Goal: Book appointment/travel/reservation

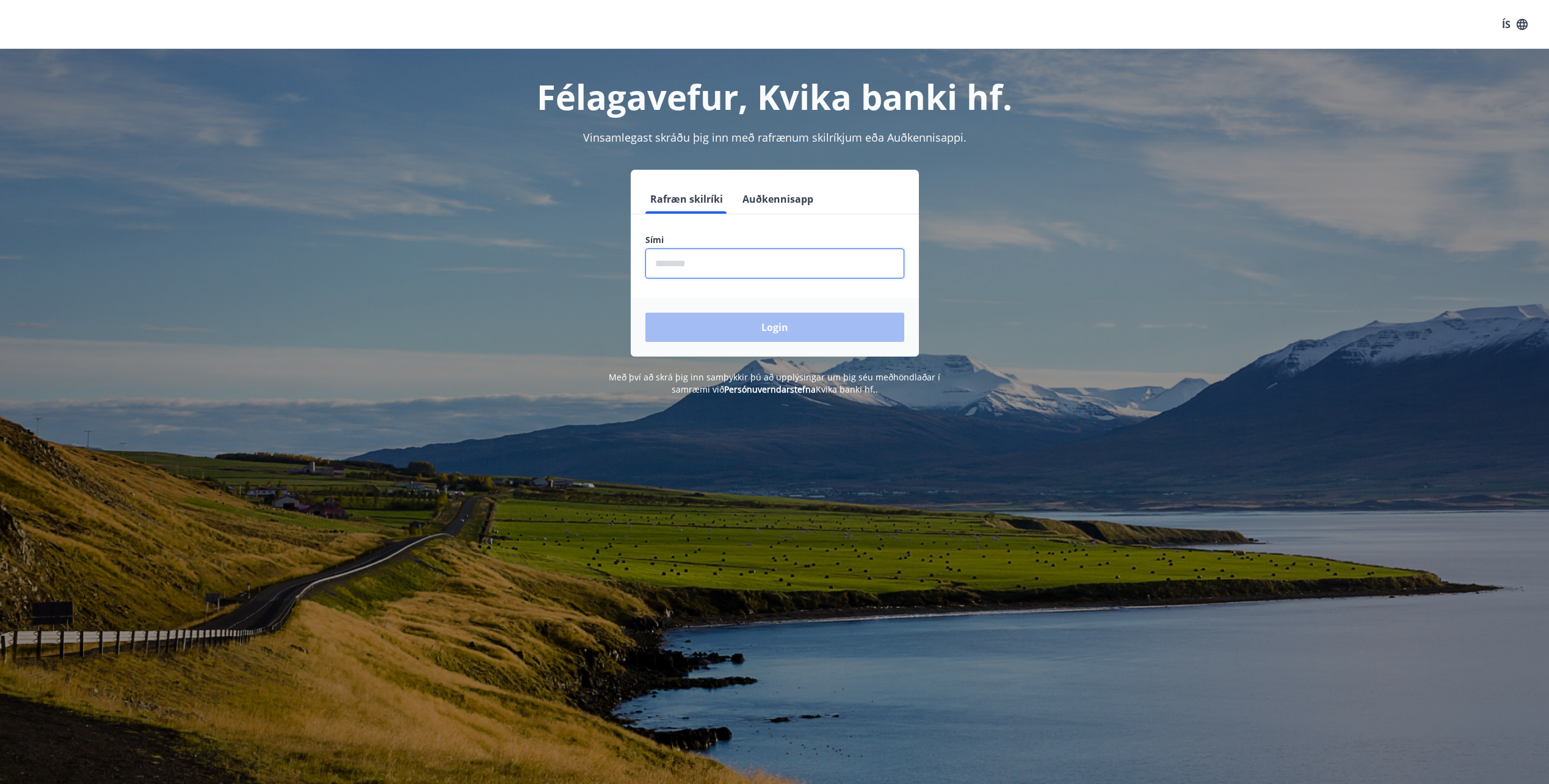
click at [711, 267] on input "phone" at bounding box center [774, 263] width 259 height 30
type input "********"
click at [645, 312] on button "Login" at bounding box center [774, 327] width 259 height 30
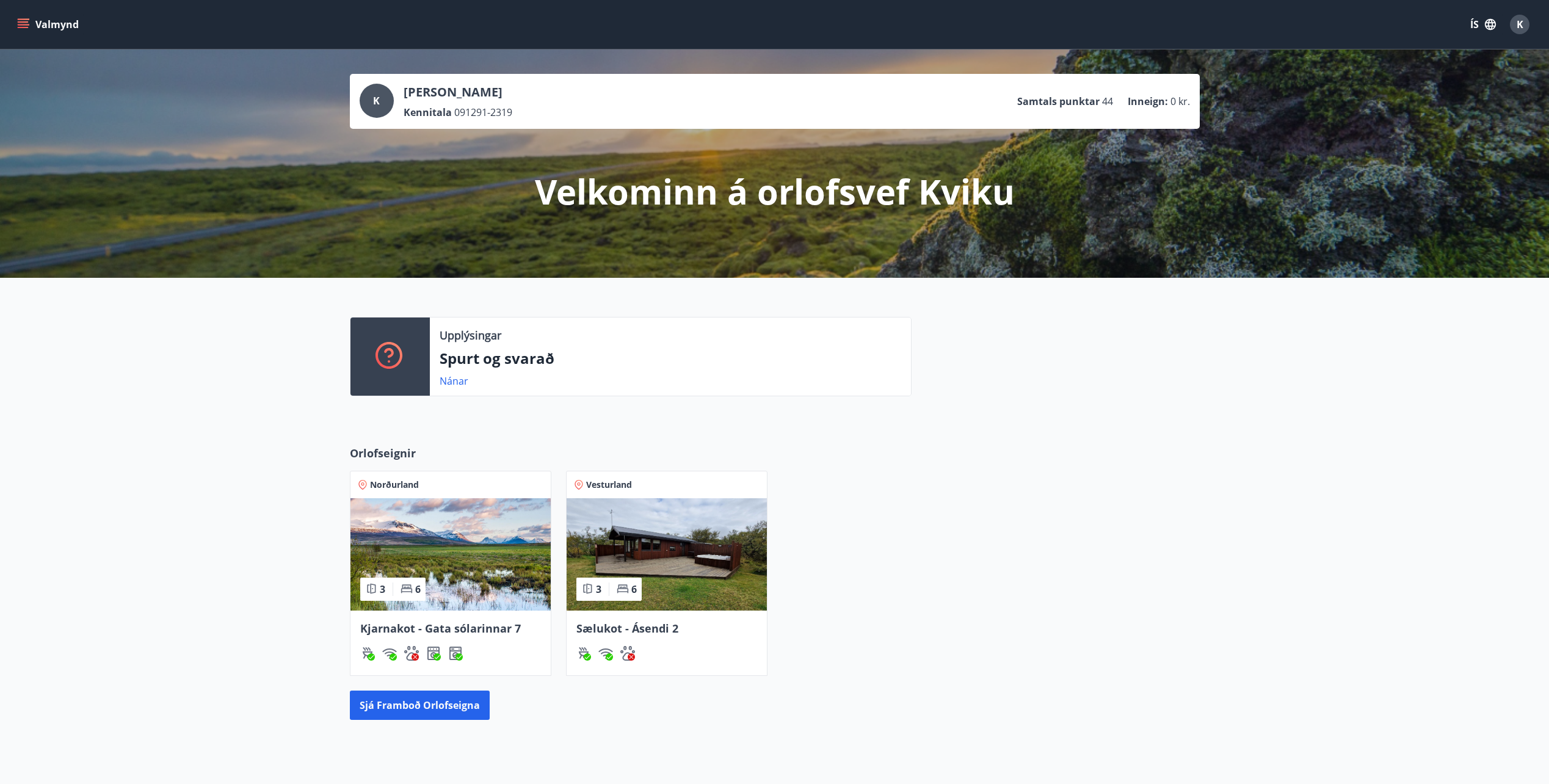
scroll to position [107, 0]
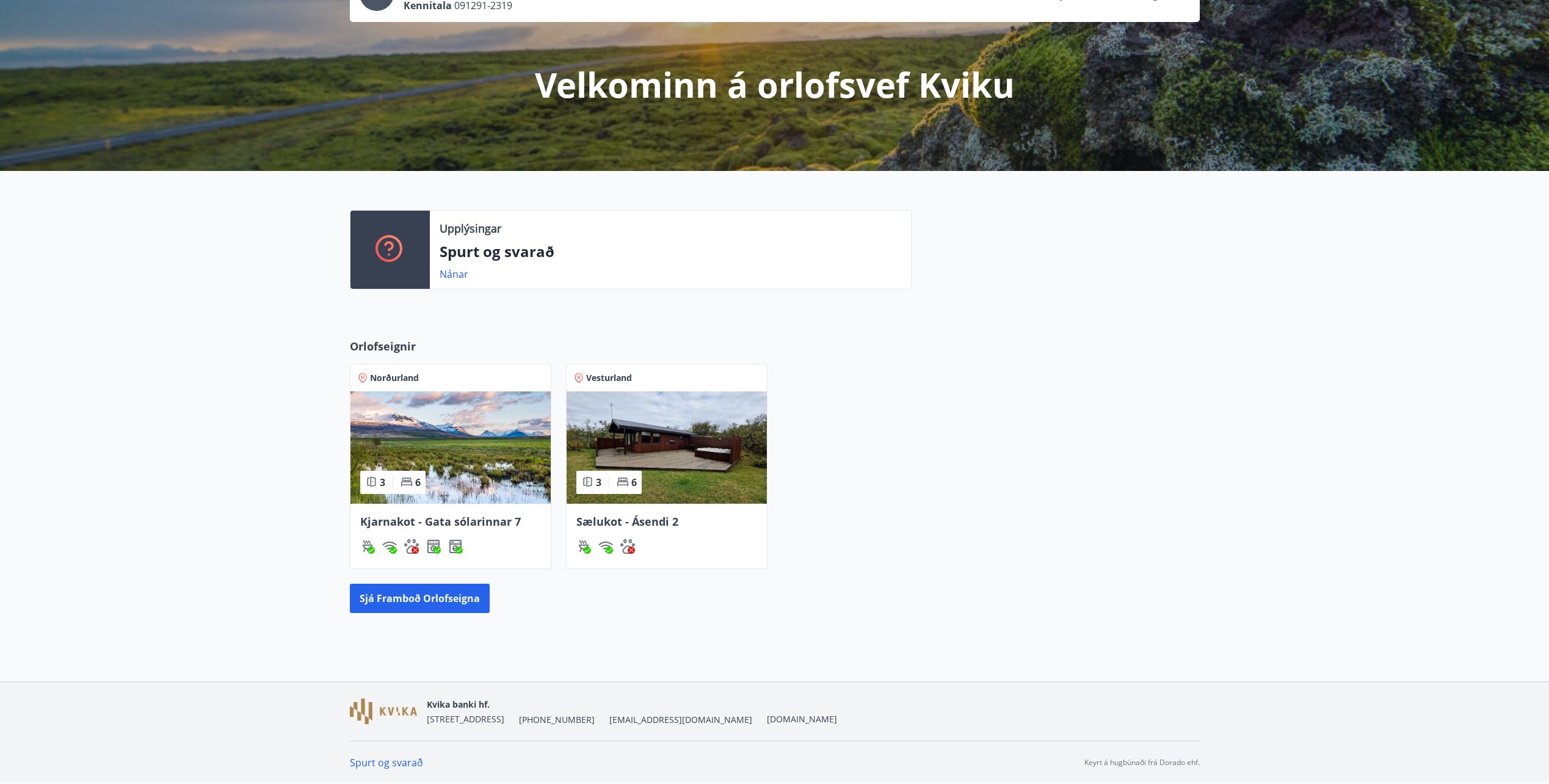
click at [702, 467] on img at bounding box center [666, 447] width 200 height 112
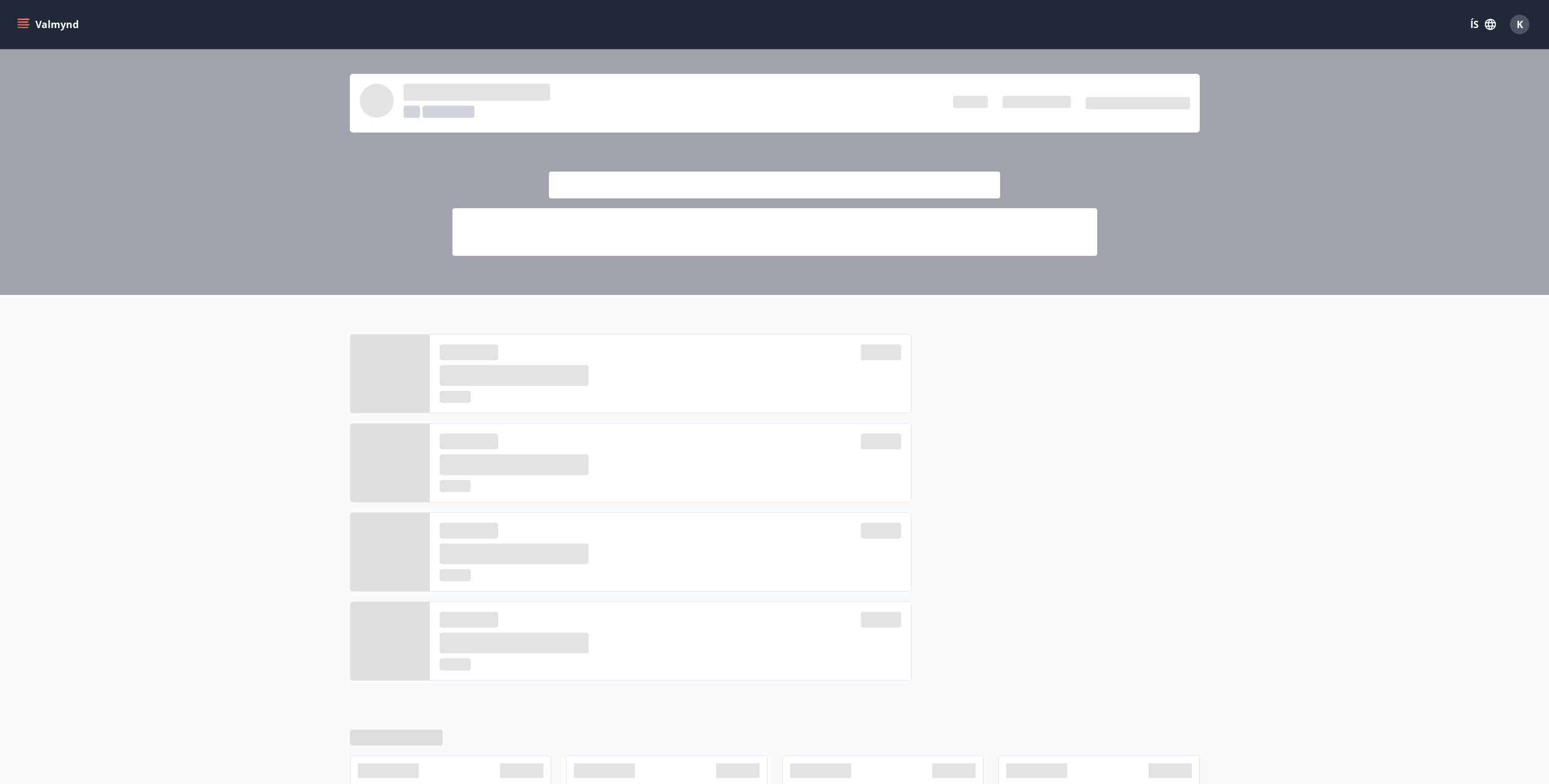
scroll to position [107, 0]
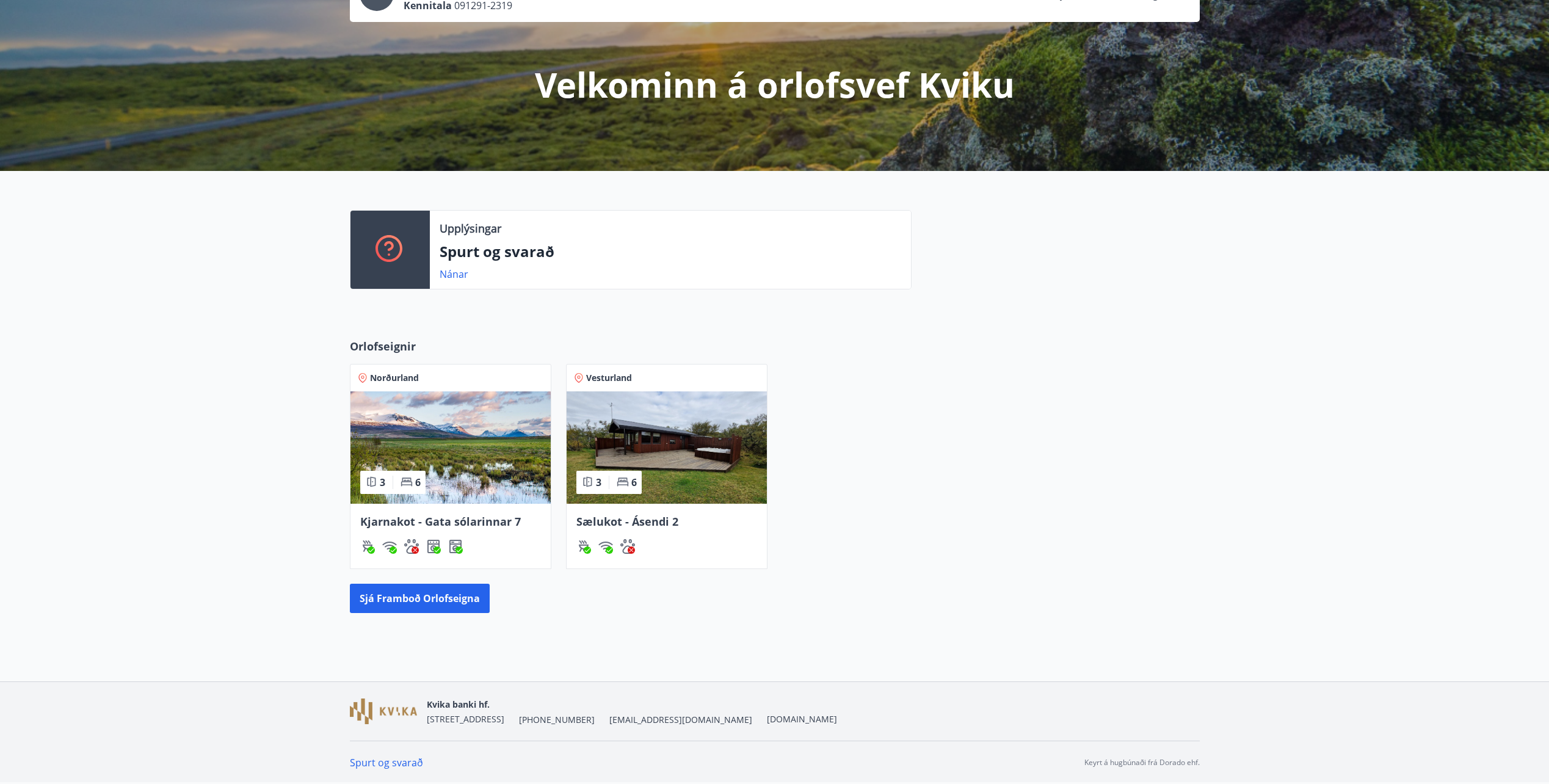
click at [655, 445] on img at bounding box center [666, 447] width 200 height 112
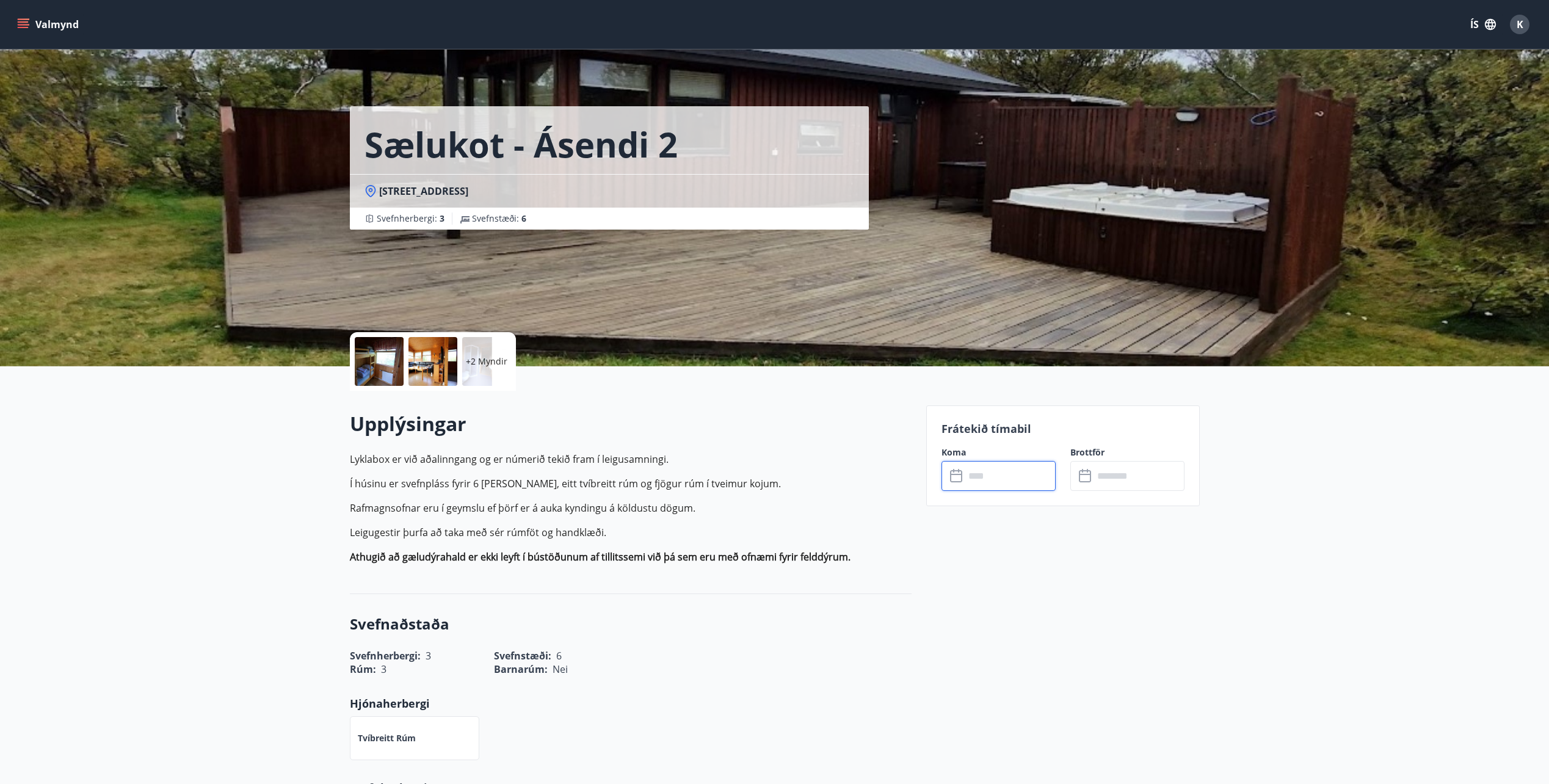
click at [1000, 483] on input "text" at bounding box center [1010, 476] width 91 height 30
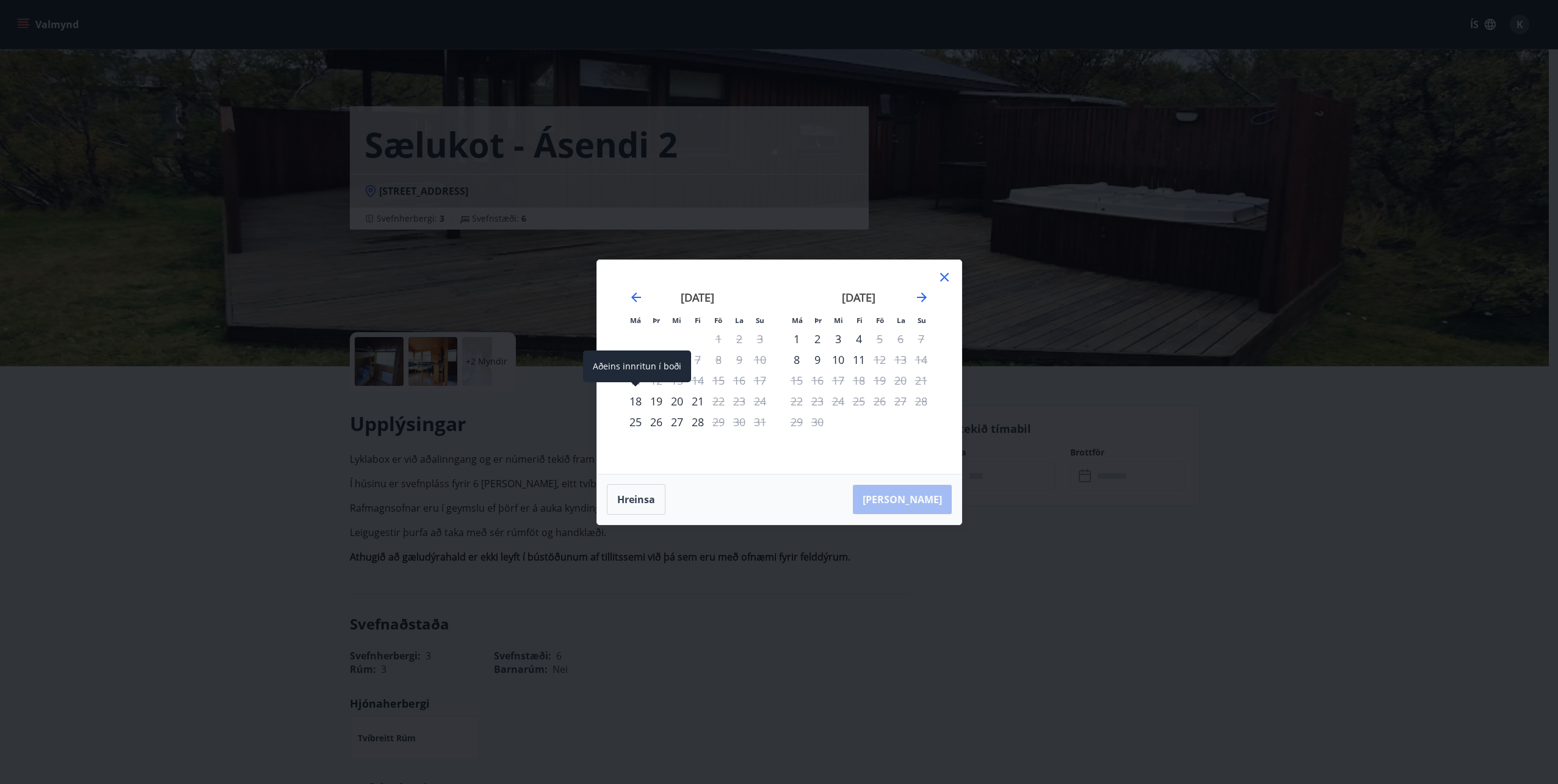
click at [635, 404] on div "18" at bounding box center [635, 401] width 21 height 21
click at [719, 401] on div "22" at bounding box center [719, 401] width 21 height 21
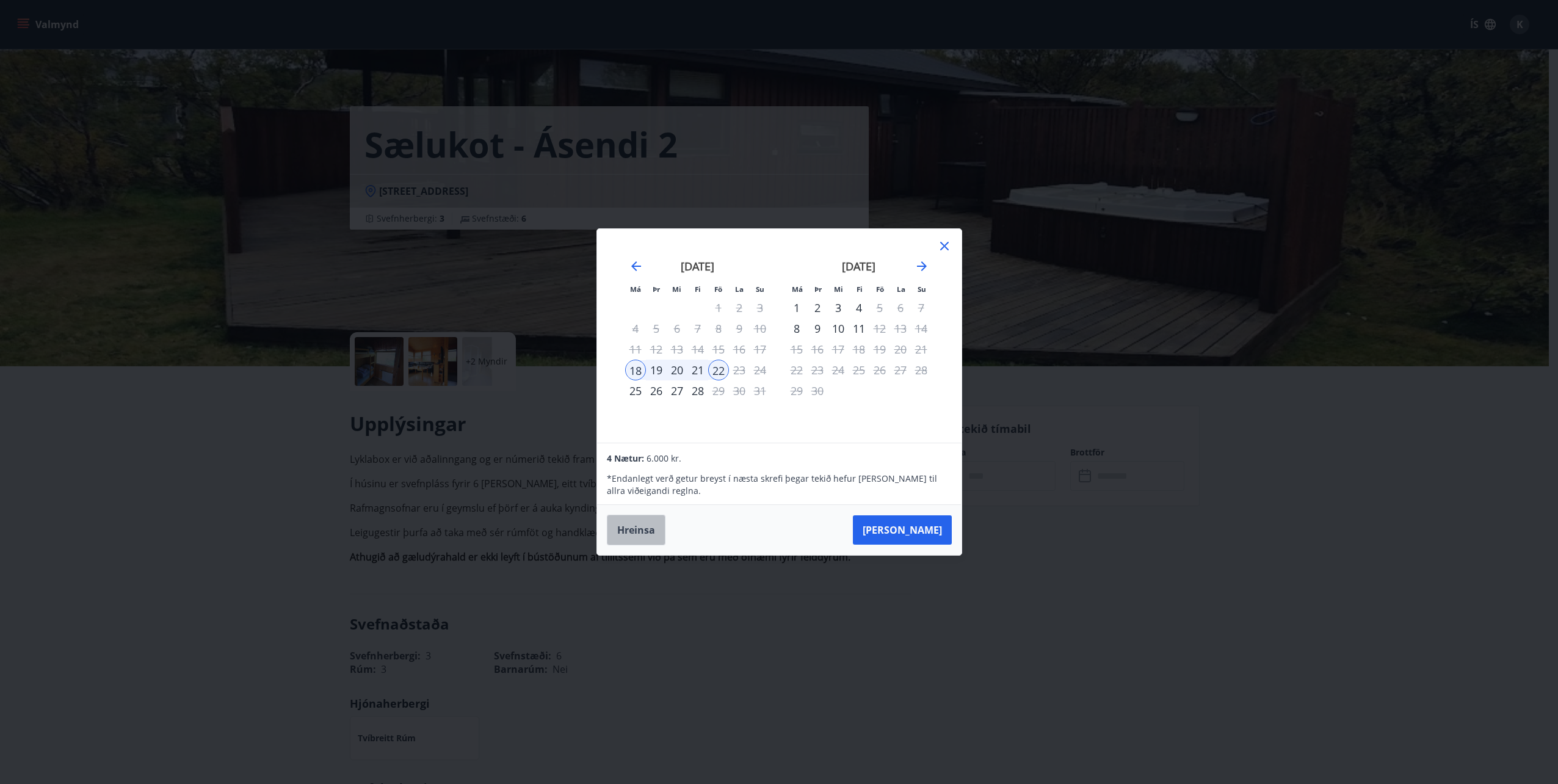
click at [640, 527] on button "Hreinsa" at bounding box center [635, 530] width 59 height 30
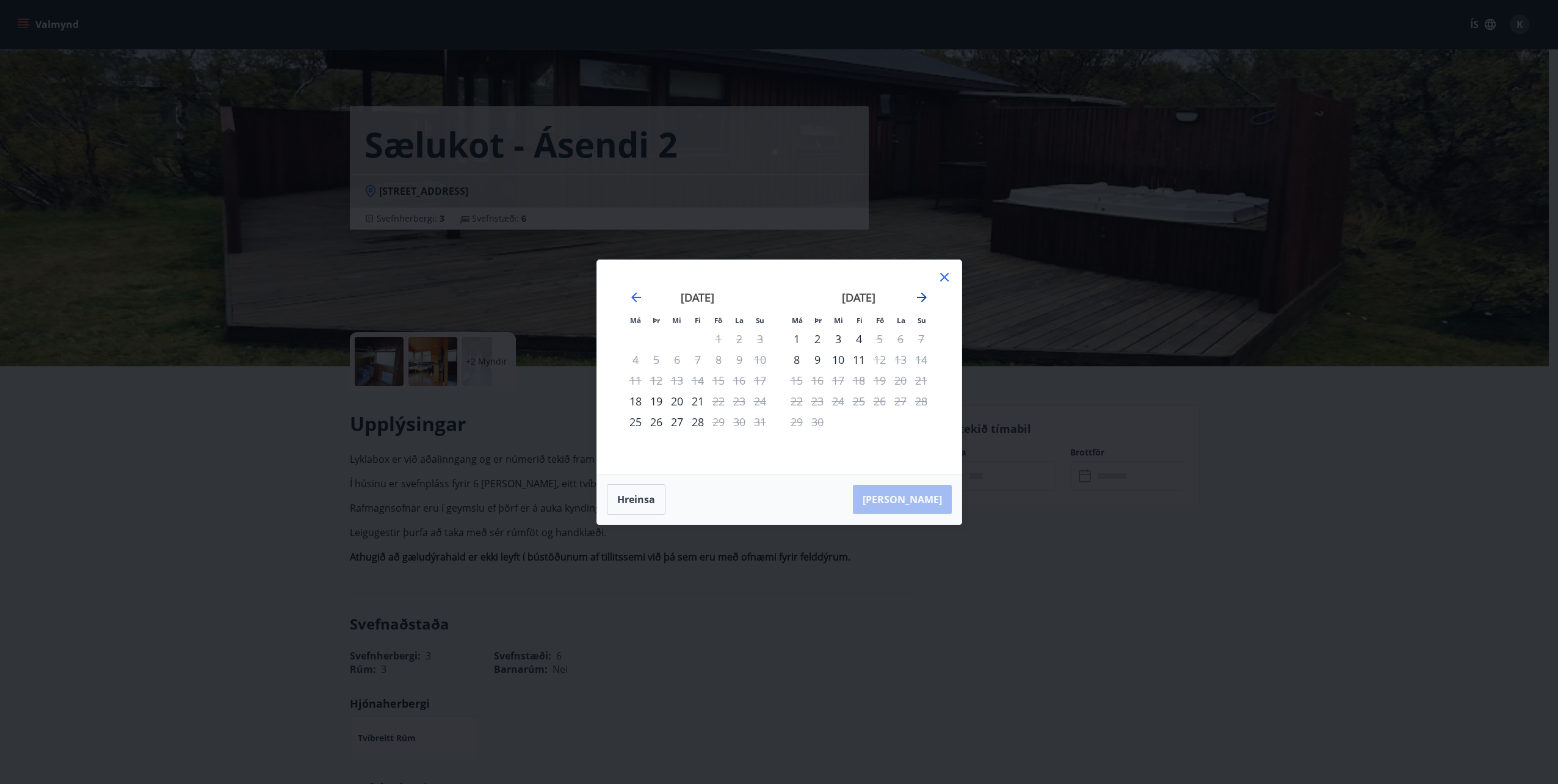
click at [921, 299] on icon "Move forward to switch to the next month." at bounding box center [921, 297] width 14 height 14
click at [947, 278] on icon at bounding box center [944, 277] width 14 height 14
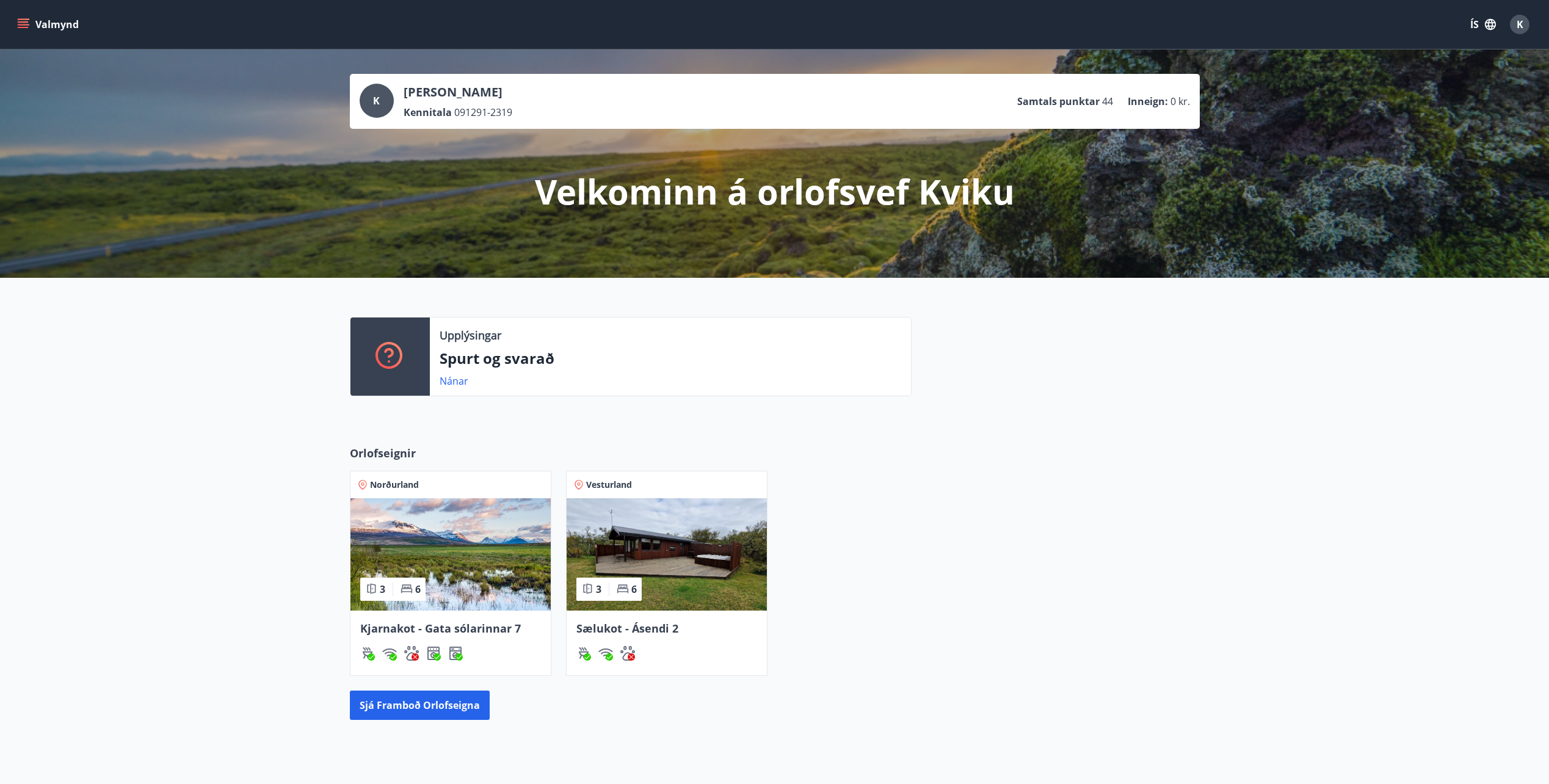
click at [480, 445] on div "Orlofseignir Norðurland 3 6 Kjarnakot - Gata sólarinnar 7 Vesturland 3 6 Sæluko…" at bounding box center [774, 582] width 1549 height 314
click at [467, 518] on img at bounding box center [450, 554] width 200 height 112
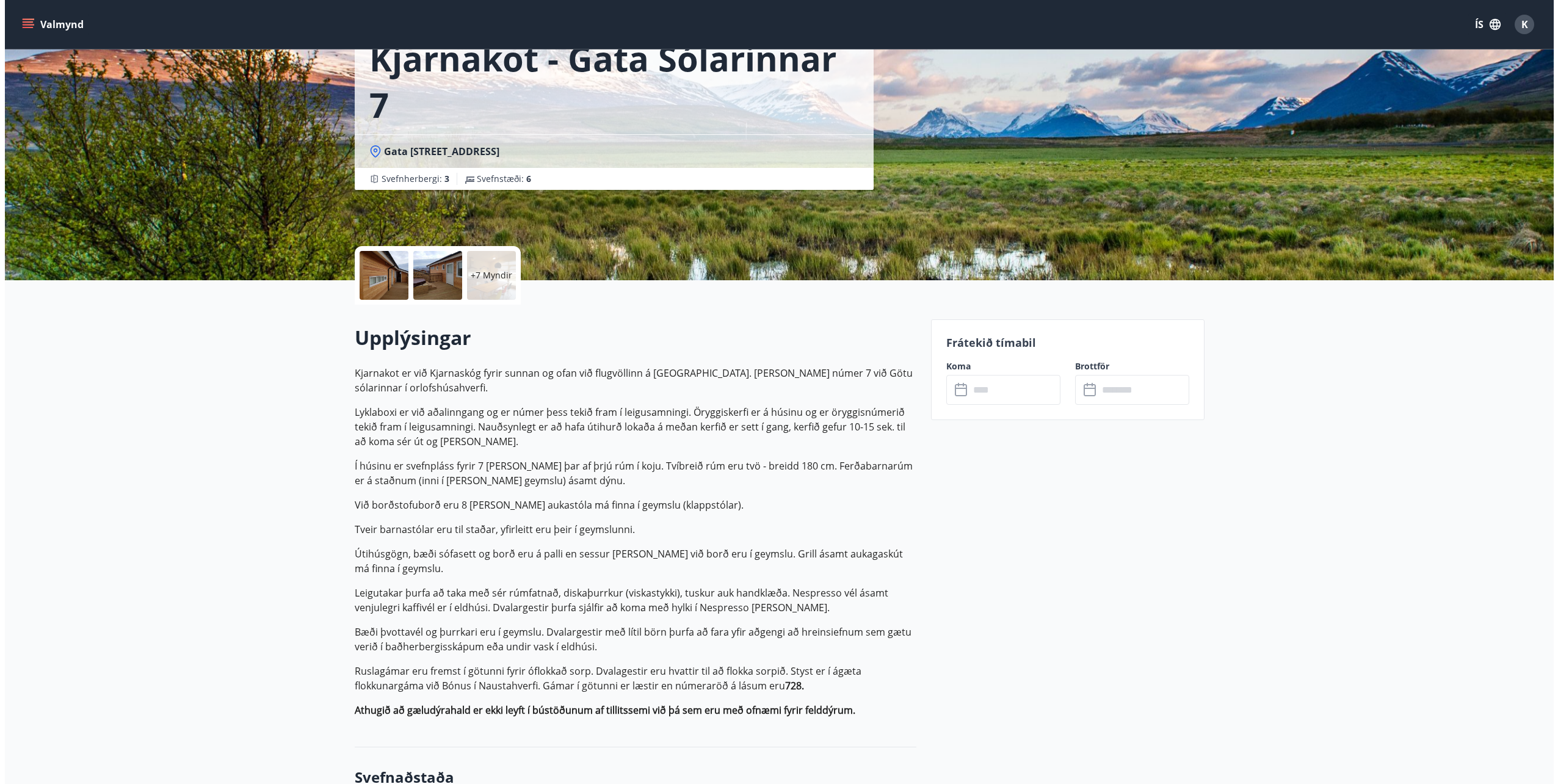
scroll to position [122, 0]
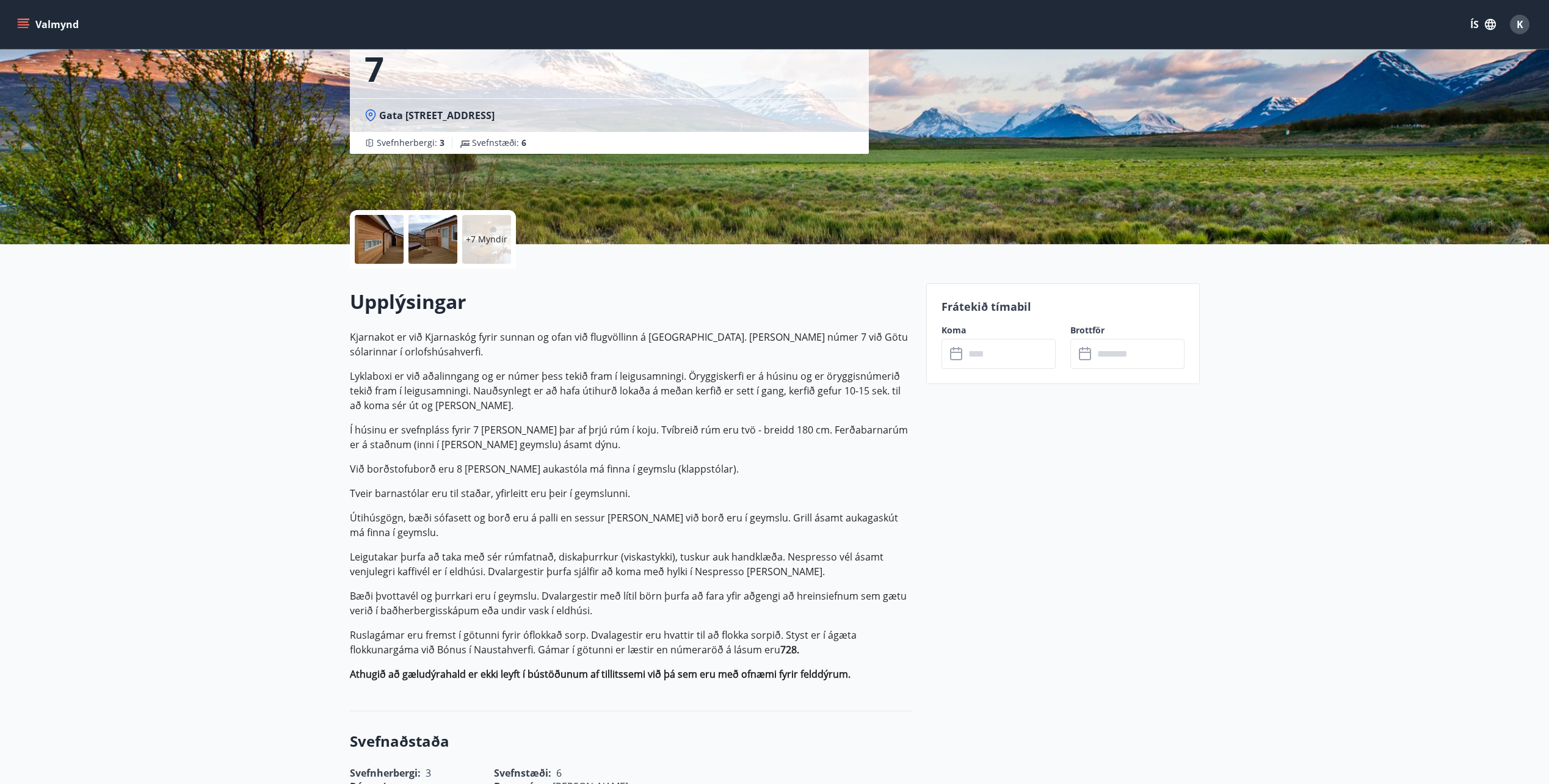
click at [1024, 359] on input "text" at bounding box center [1010, 353] width 91 height 30
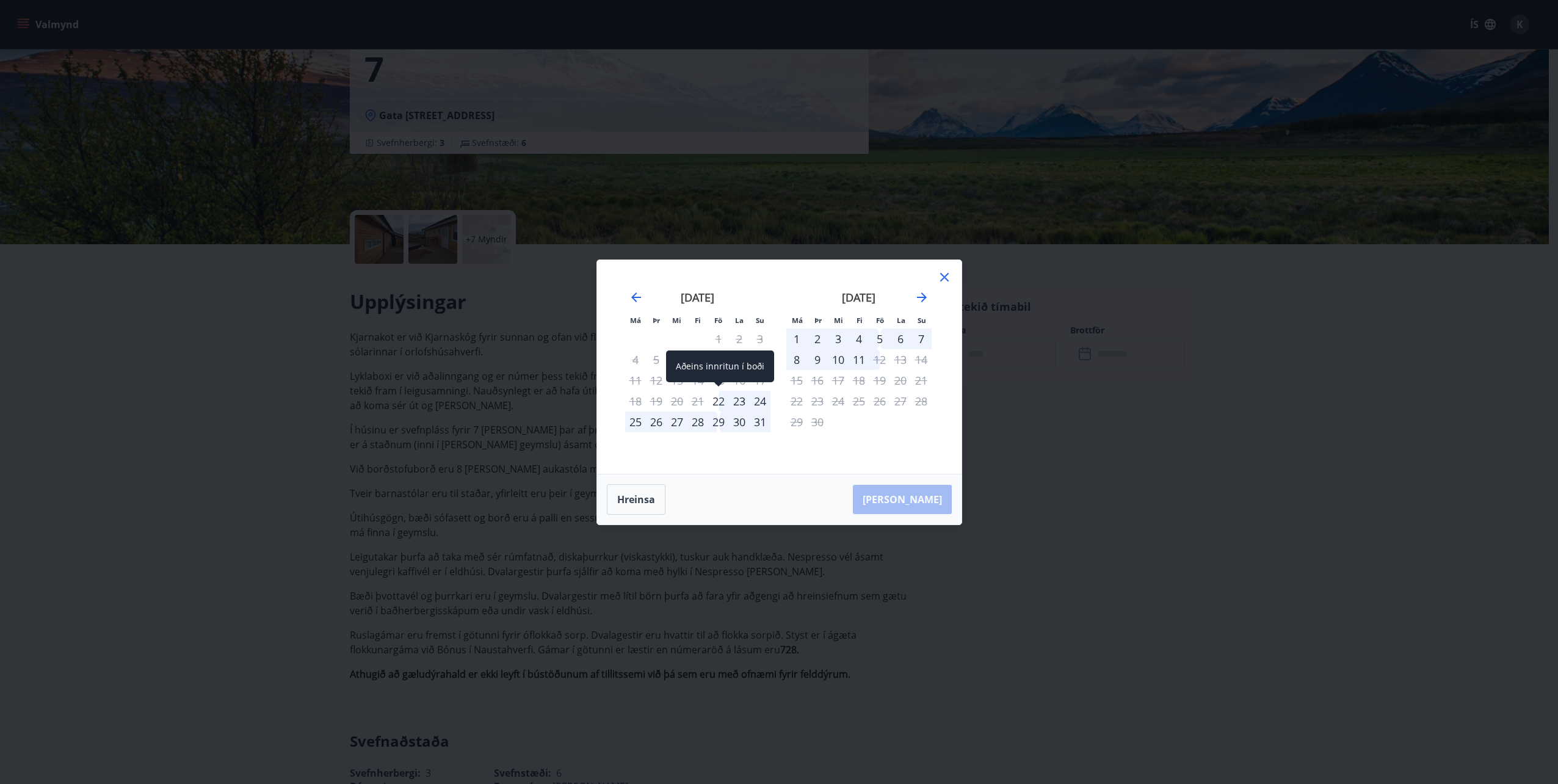
click at [722, 402] on div "22" at bounding box center [719, 401] width 21 height 21
click at [722, 405] on div "22" at bounding box center [719, 401] width 21 height 21
click at [722, 422] on div "29" at bounding box center [719, 422] width 21 height 21
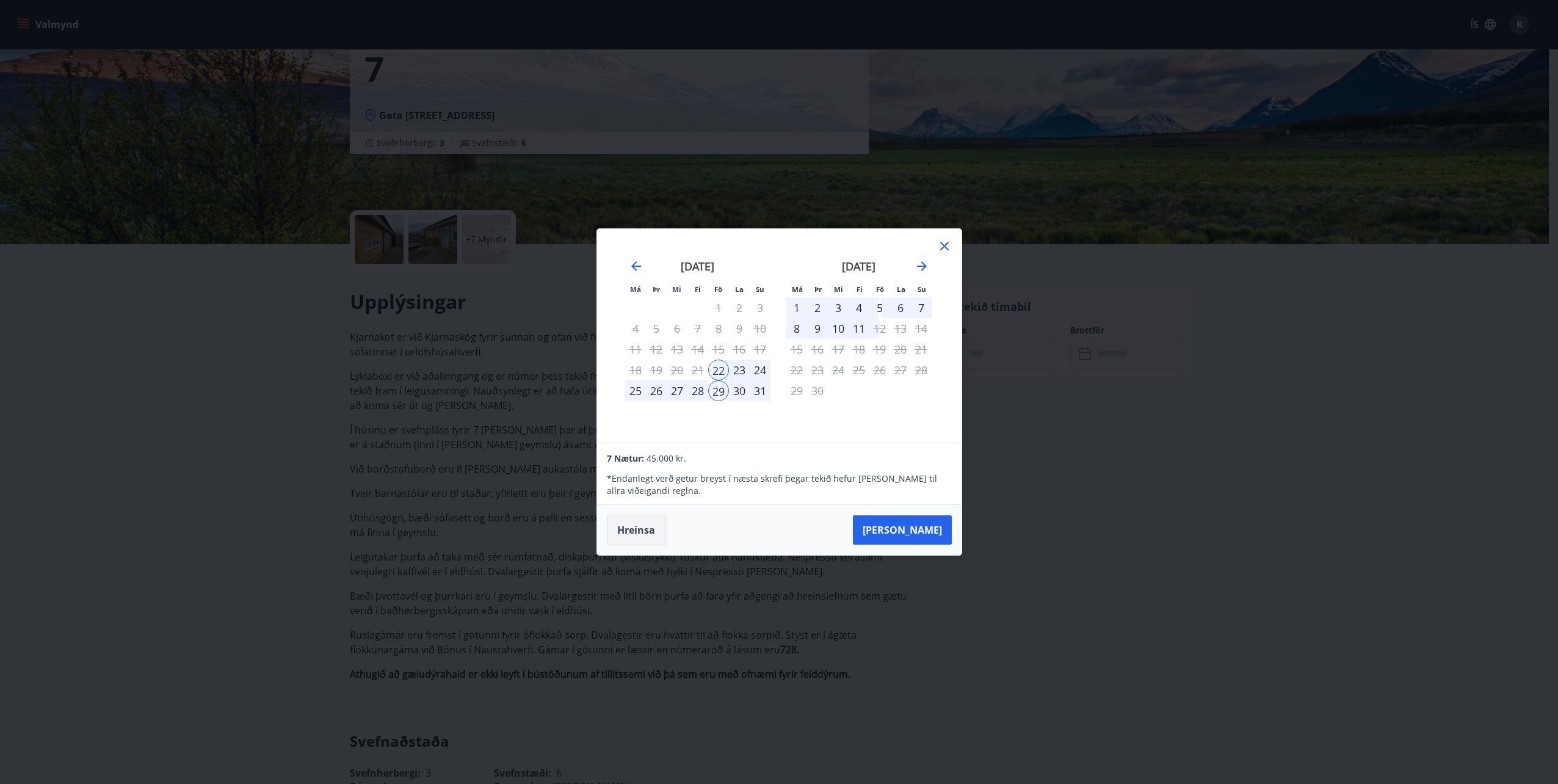
click at [638, 522] on button "Hreinsa" at bounding box center [635, 530] width 59 height 30
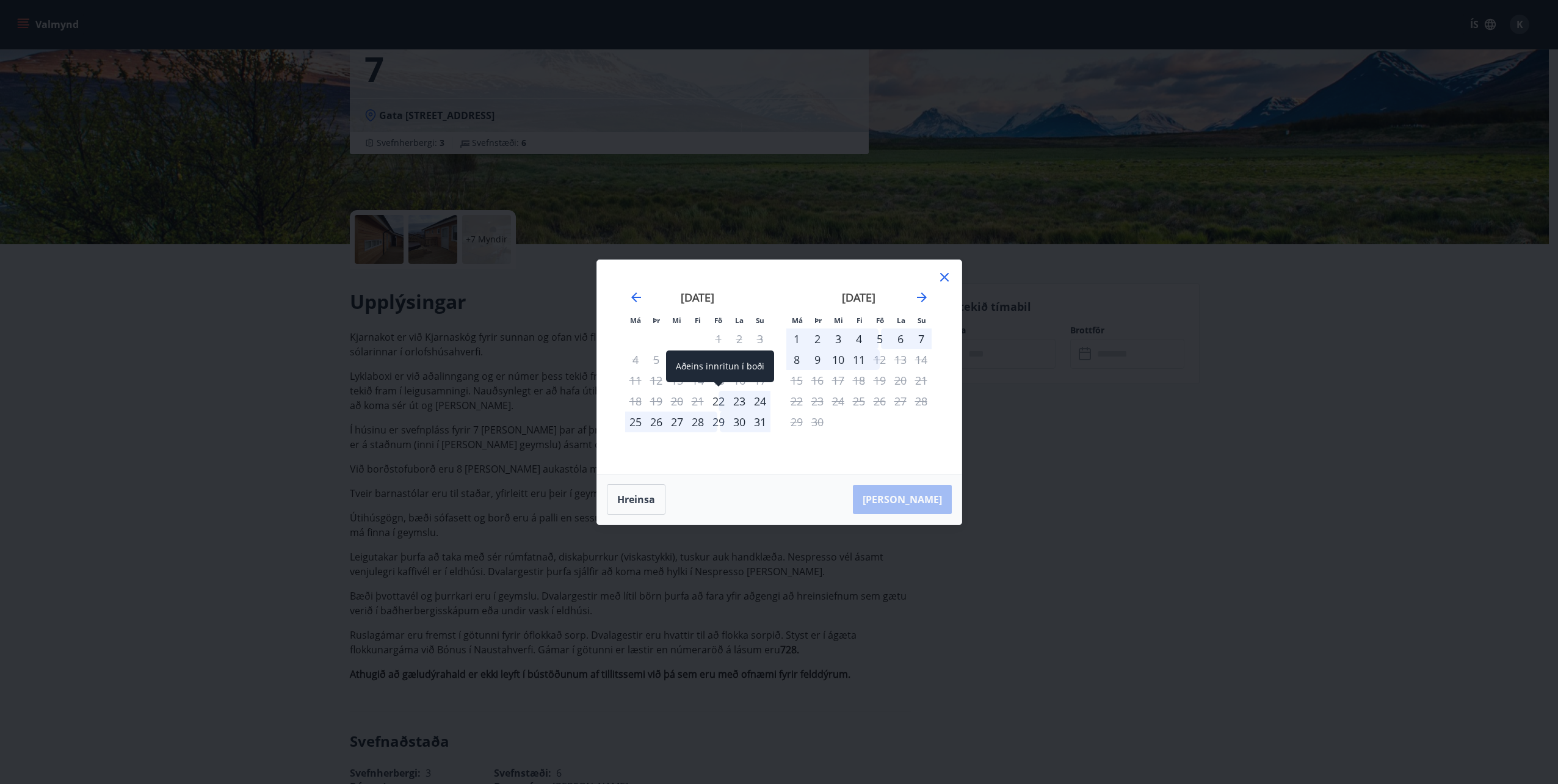
click at [724, 405] on div "22" at bounding box center [719, 401] width 21 height 21
click at [642, 424] on div "25" at bounding box center [635, 422] width 21 height 21
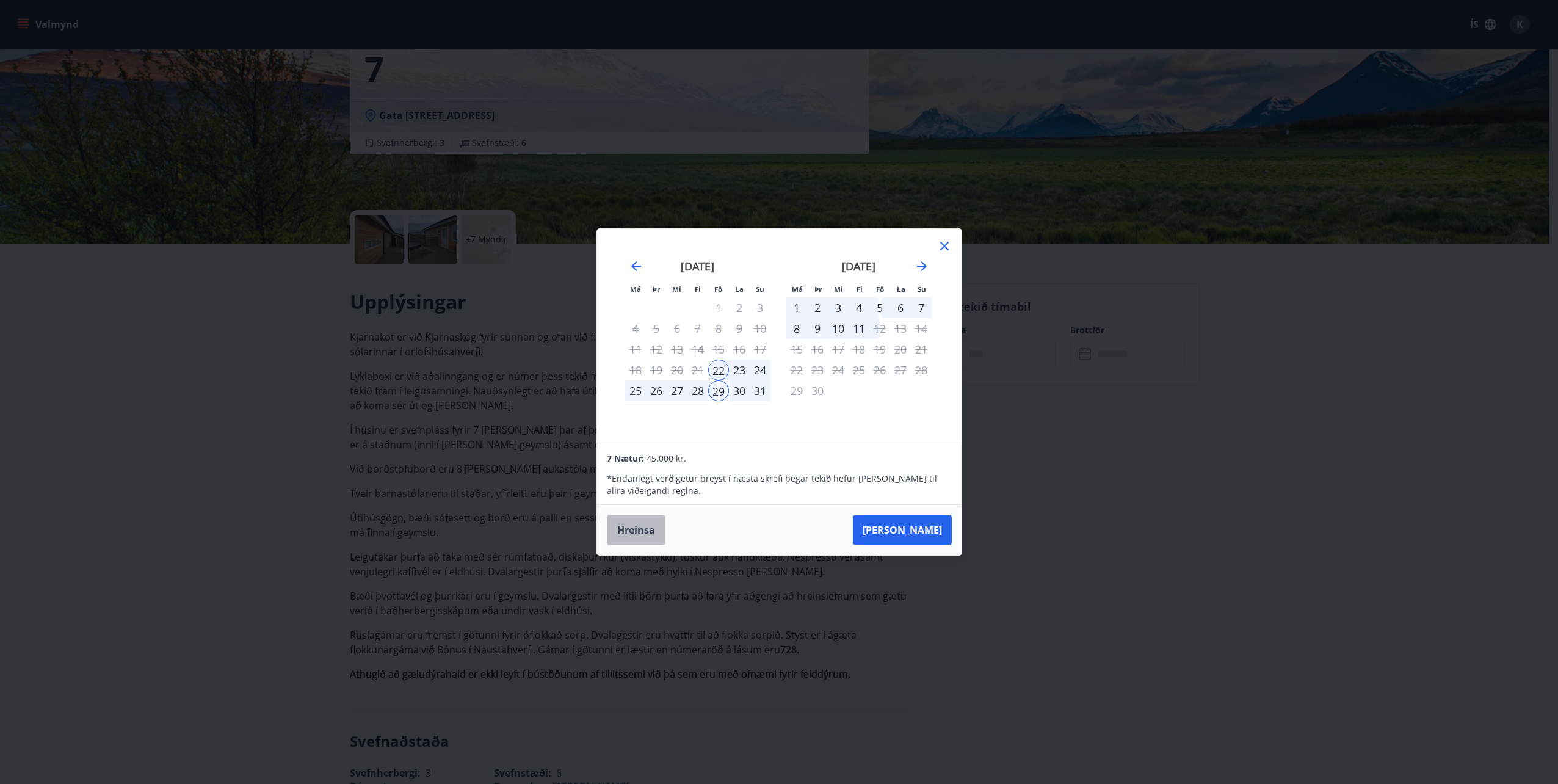
click at [634, 523] on button "Hreinsa" at bounding box center [635, 530] width 59 height 30
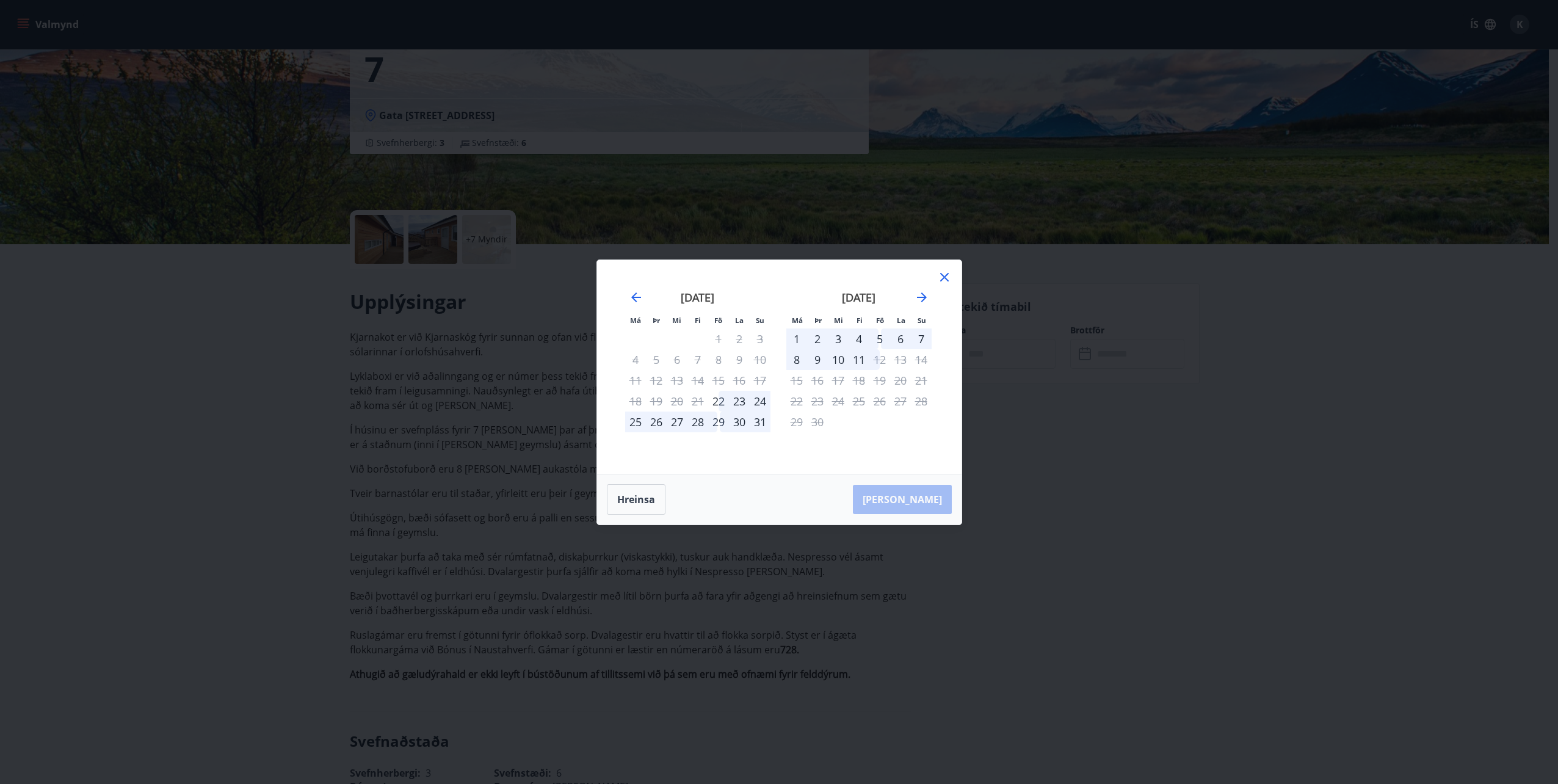
click at [860, 337] on div "4" at bounding box center [859, 339] width 21 height 21
click at [857, 358] on div "11" at bounding box center [859, 359] width 21 height 21
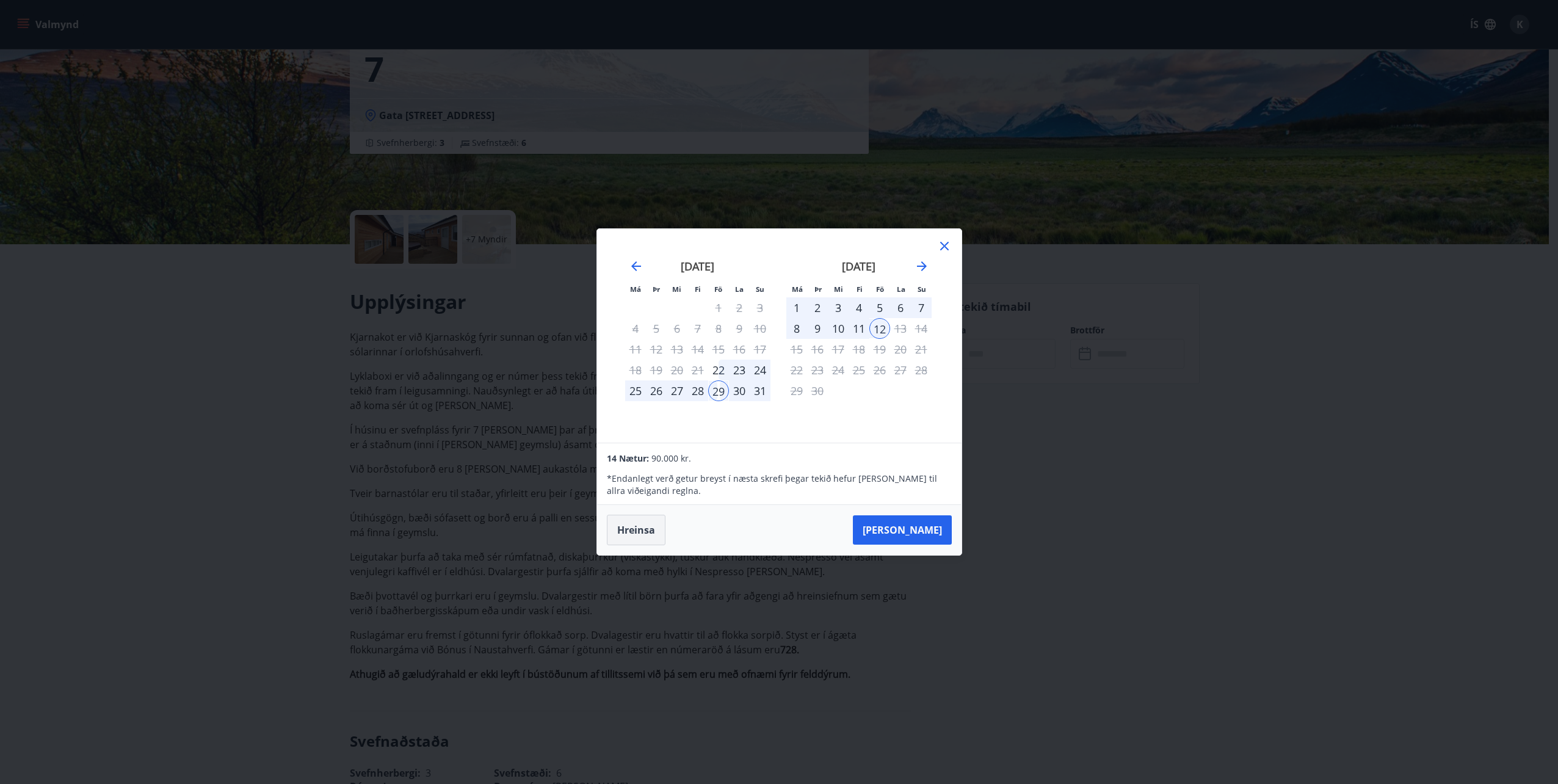
click at [648, 529] on button "Hreinsa" at bounding box center [635, 530] width 59 height 30
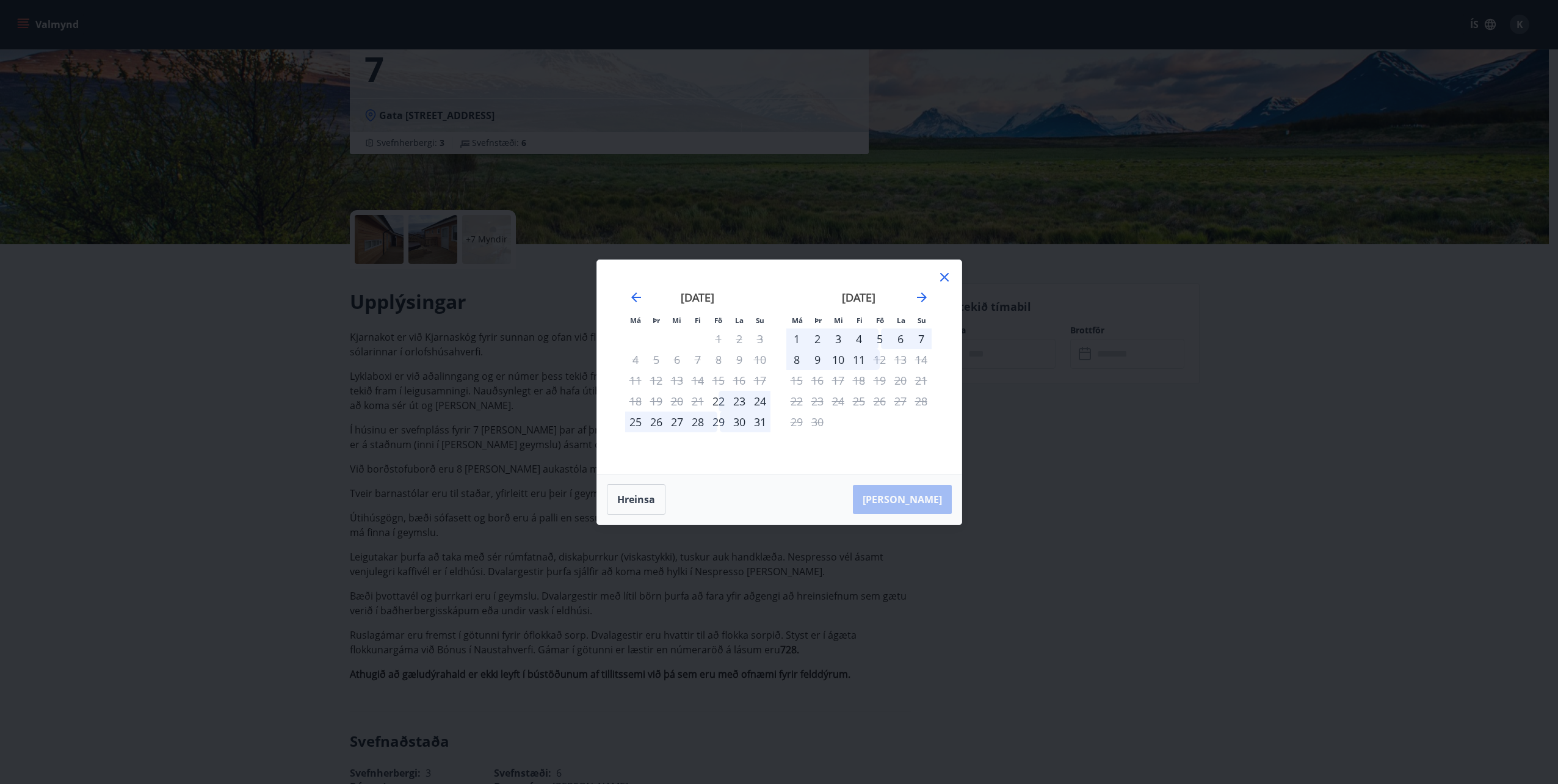
click at [725, 402] on div "22" at bounding box center [719, 401] width 21 height 21
click at [722, 422] on div "29" at bounding box center [719, 422] width 21 height 21
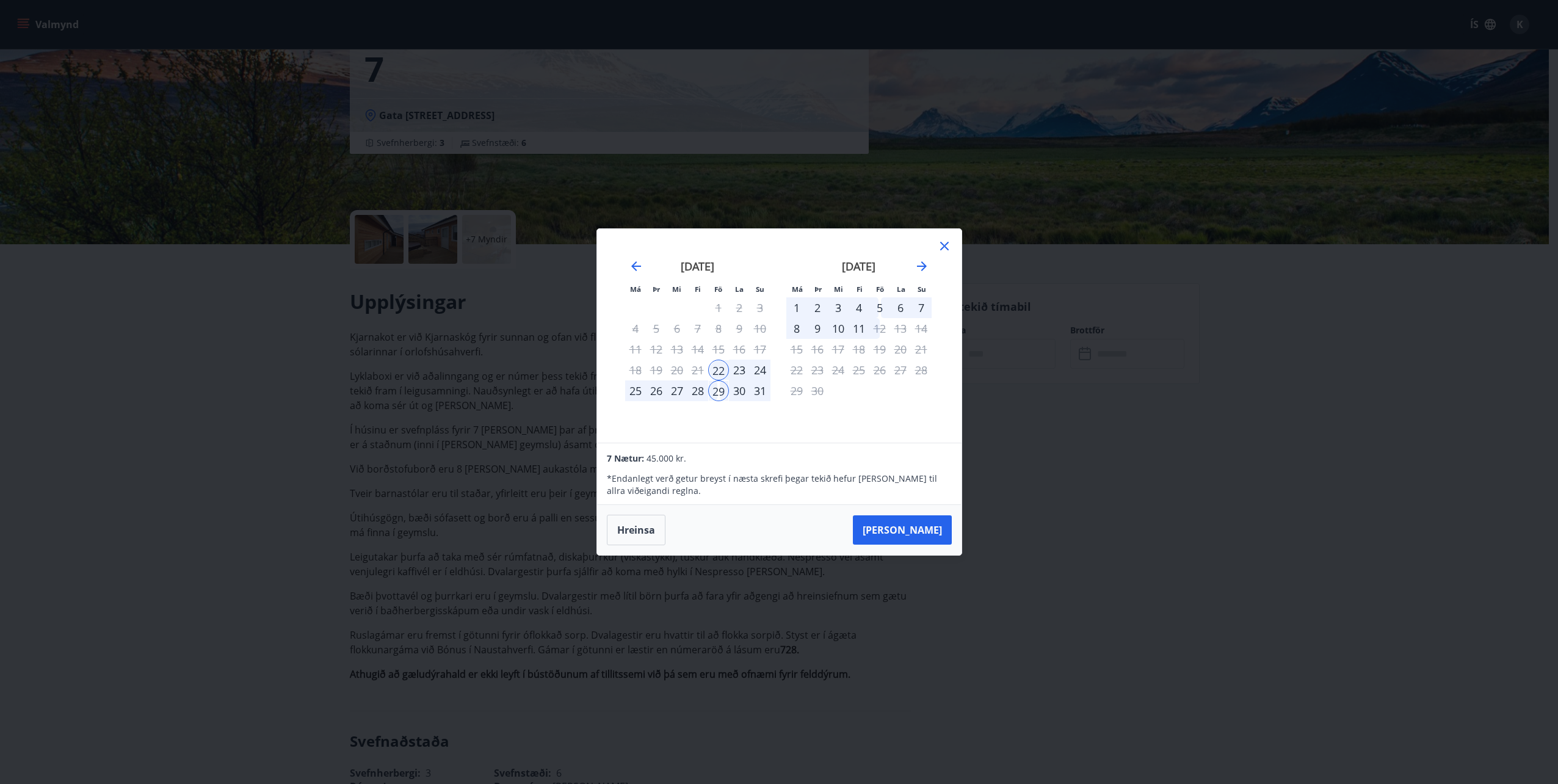
click at [649, 527] on button "Hreinsa" at bounding box center [635, 530] width 59 height 30
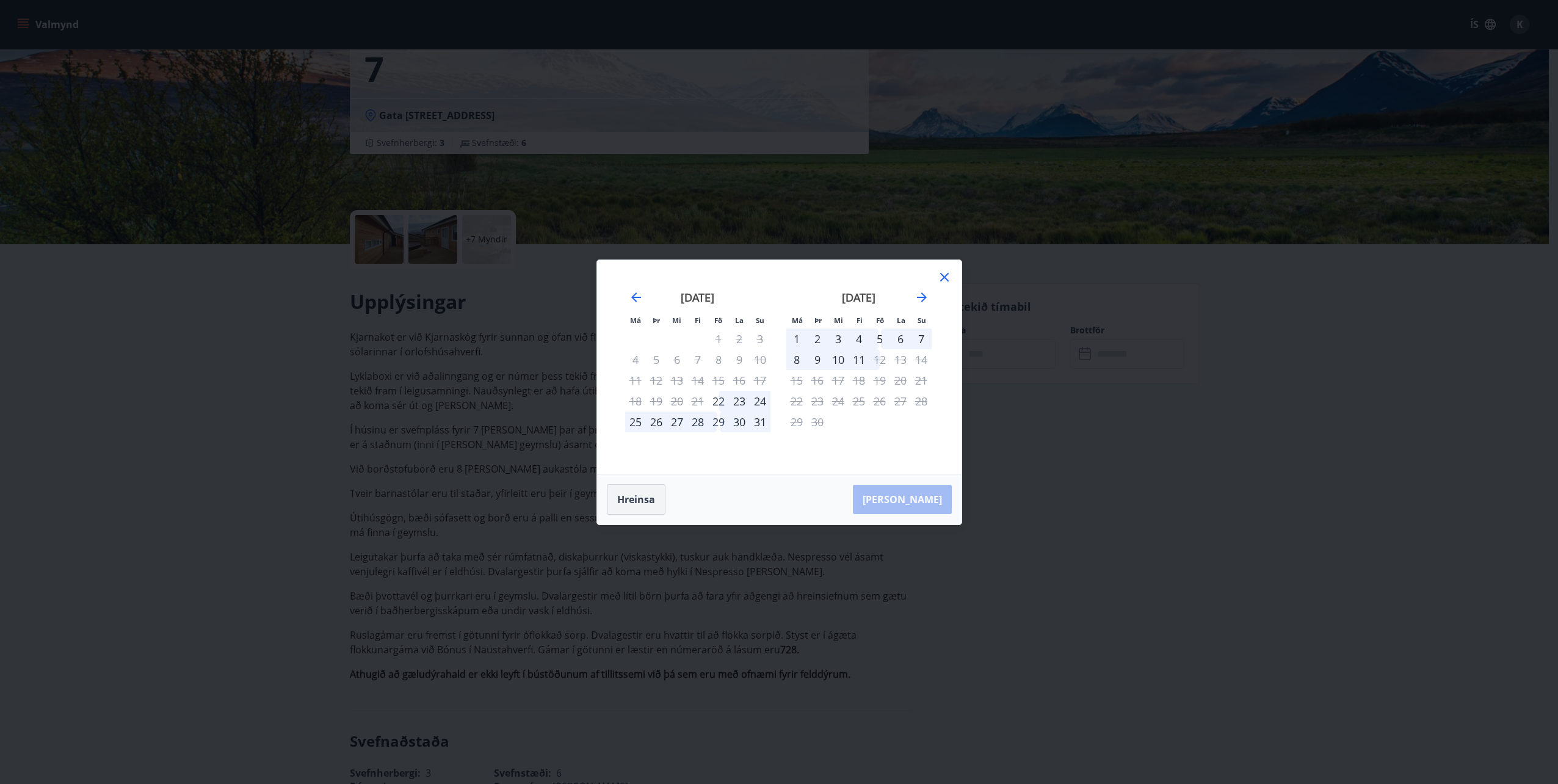
click at [646, 508] on button "Hreinsa" at bounding box center [635, 499] width 59 height 30
click at [941, 288] on div at bounding box center [944, 279] width 14 height 19
